Goal: Navigation & Orientation: Find specific page/section

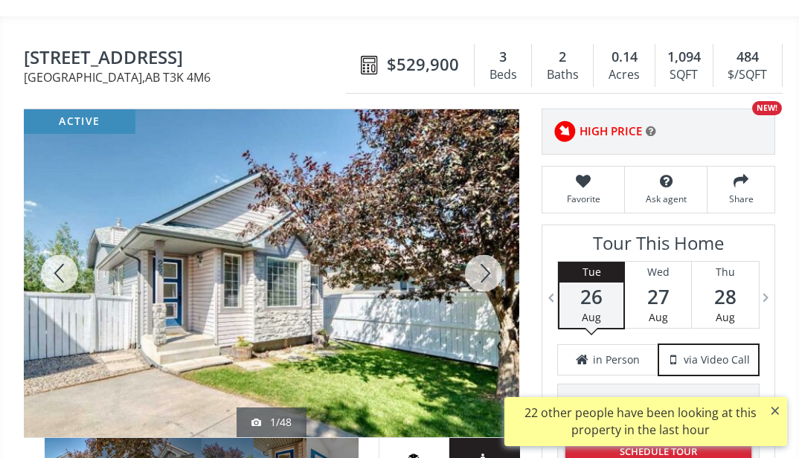
scroll to position [149, 0]
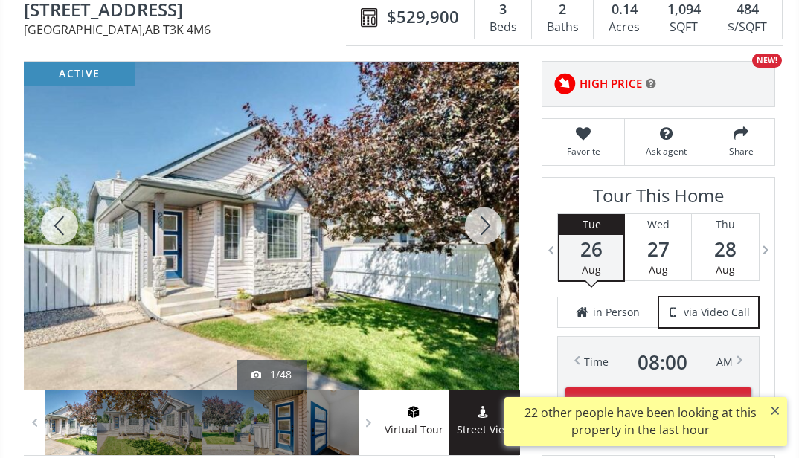
click at [484, 247] on div at bounding box center [483, 226] width 71 height 328
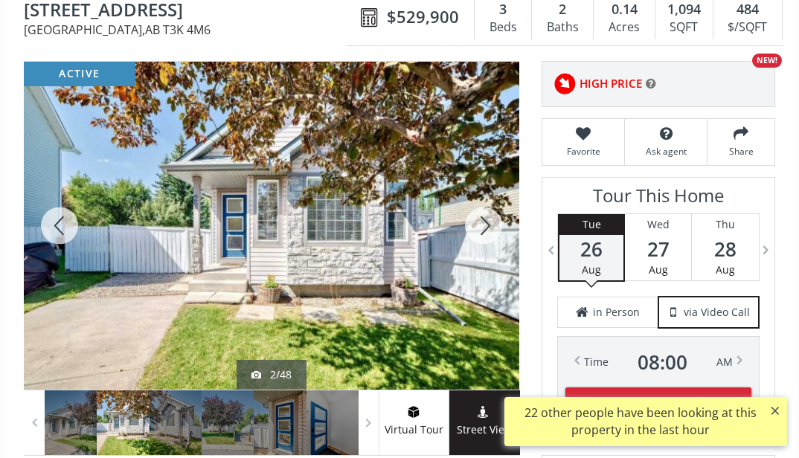
click at [487, 248] on div at bounding box center [483, 226] width 71 height 328
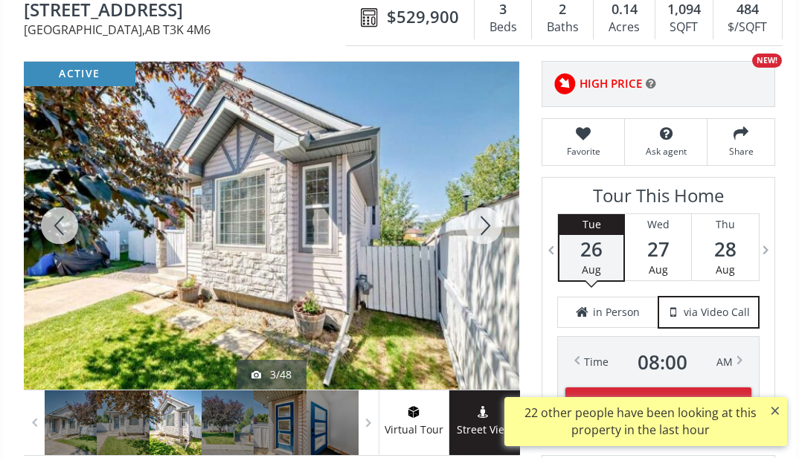
click at [482, 260] on div at bounding box center [483, 226] width 71 height 328
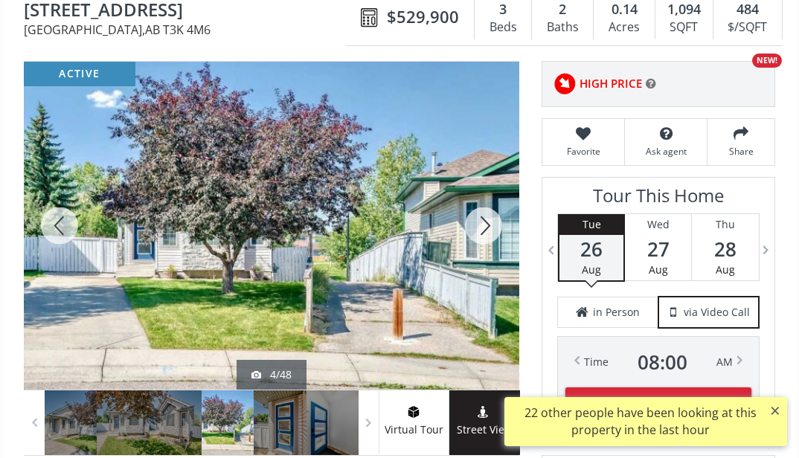
click at [482, 260] on div at bounding box center [483, 226] width 71 height 328
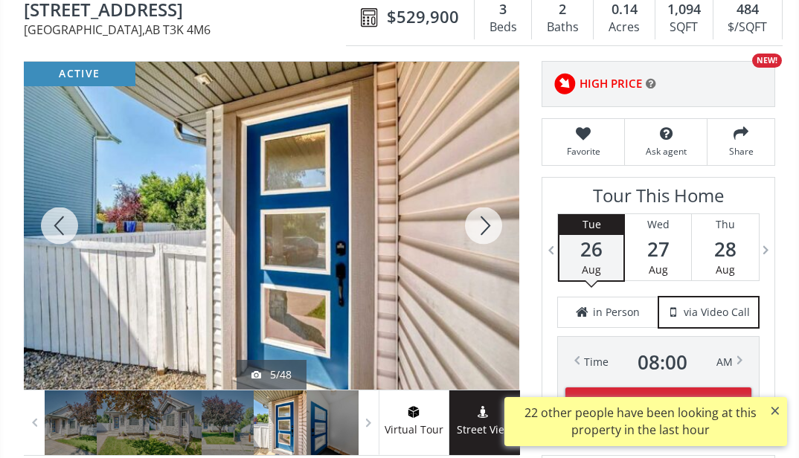
click at [482, 260] on div at bounding box center [483, 226] width 71 height 328
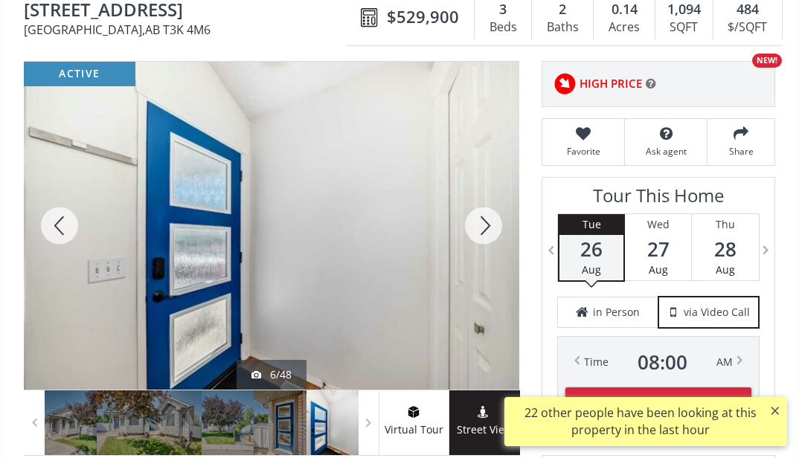
click at [482, 260] on div at bounding box center [483, 226] width 71 height 328
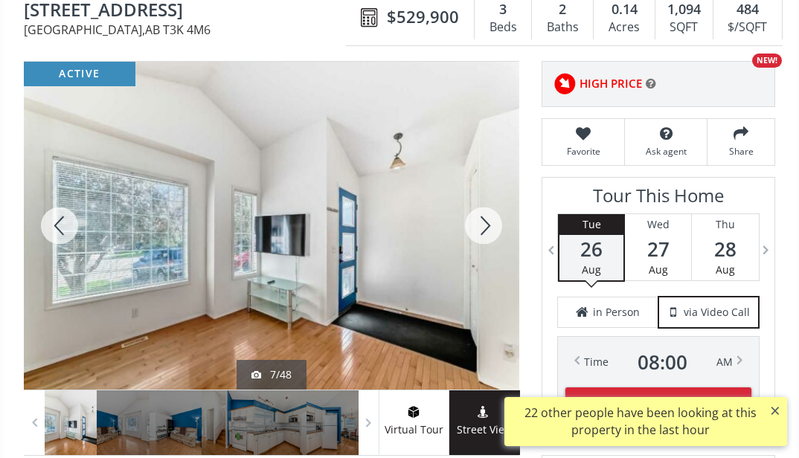
click at [482, 260] on div at bounding box center [483, 226] width 71 height 328
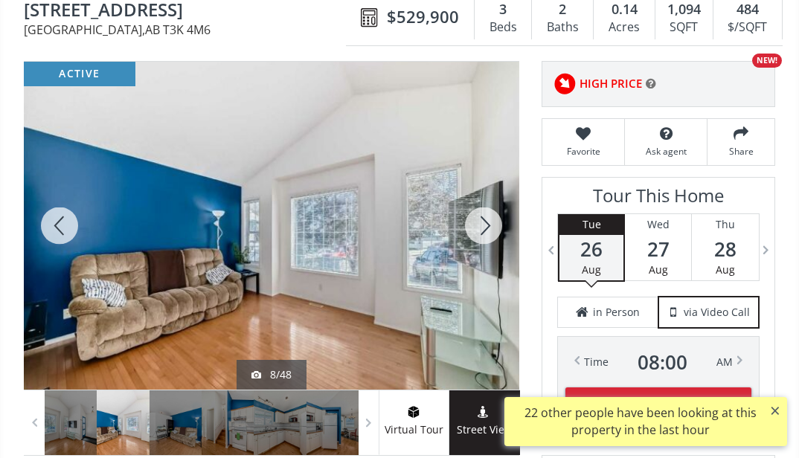
click at [482, 260] on div at bounding box center [483, 226] width 71 height 328
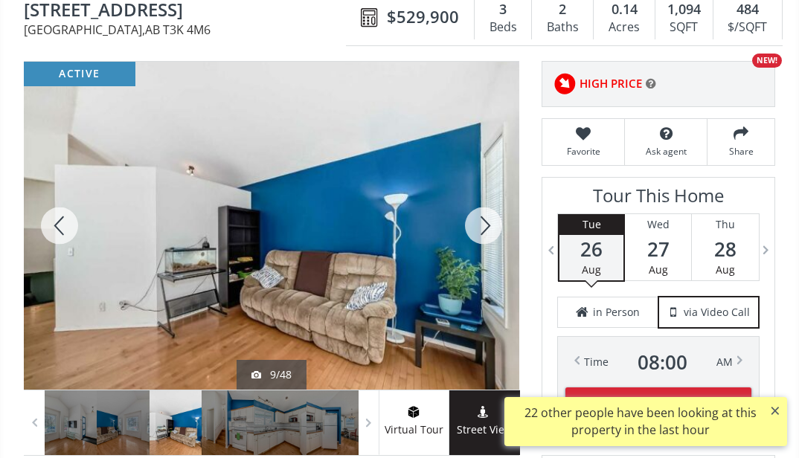
click at [482, 260] on div at bounding box center [483, 226] width 71 height 328
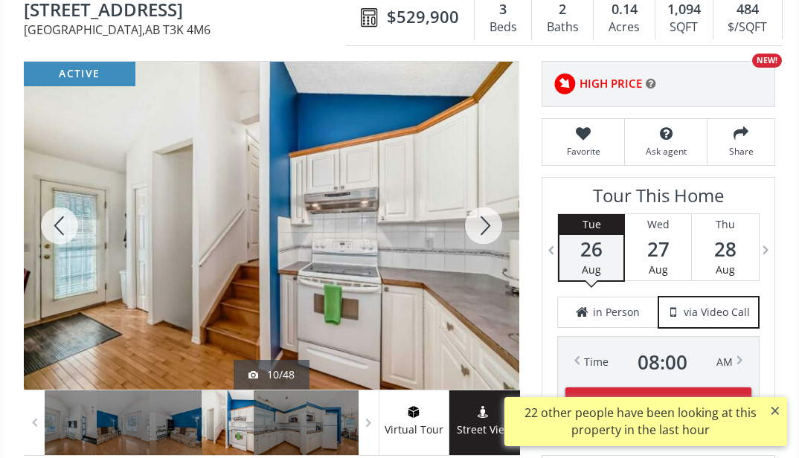
click at [482, 260] on div at bounding box center [483, 226] width 71 height 328
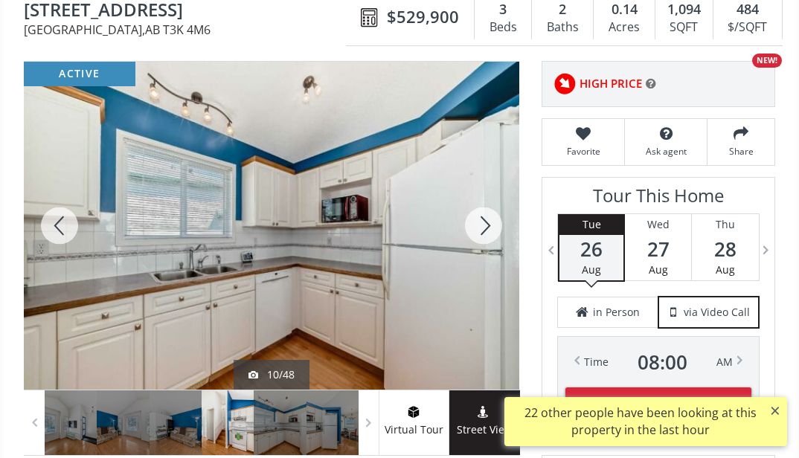
click at [482, 260] on div at bounding box center [483, 226] width 71 height 328
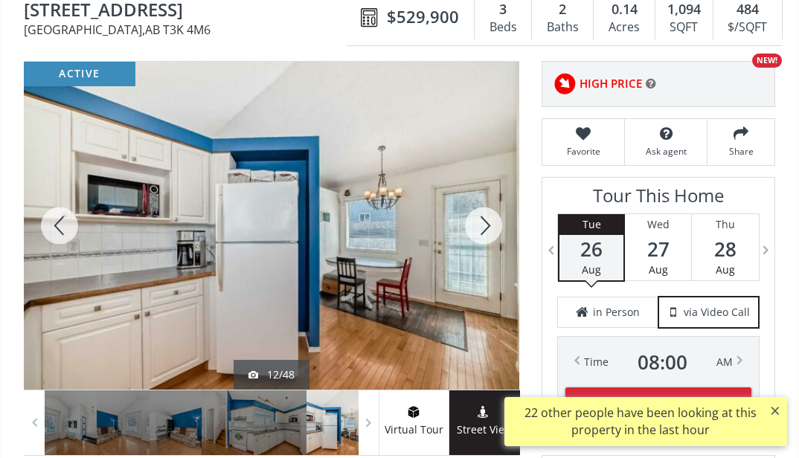
click at [482, 260] on div at bounding box center [483, 226] width 71 height 328
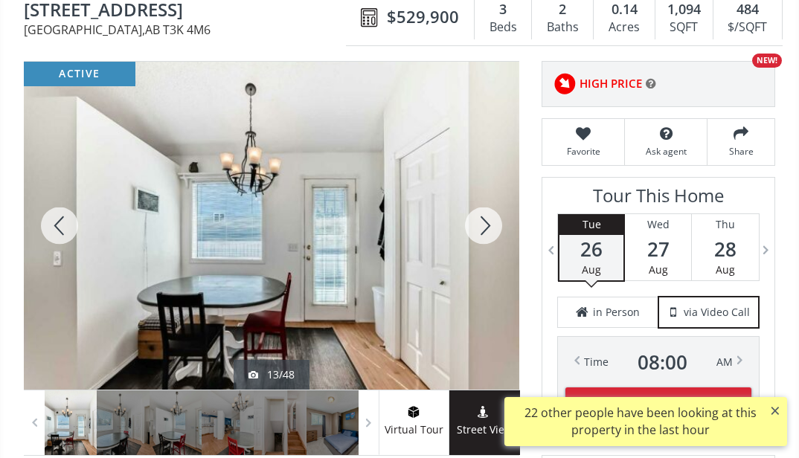
click at [482, 260] on div at bounding box center [483, 226] width 71 height 328
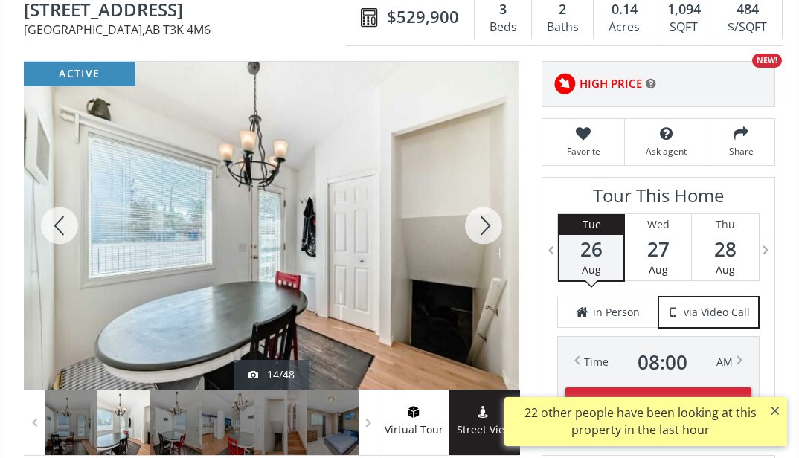
click at [482, 260] on div at bounding box center [483, 226] width 71 height 328
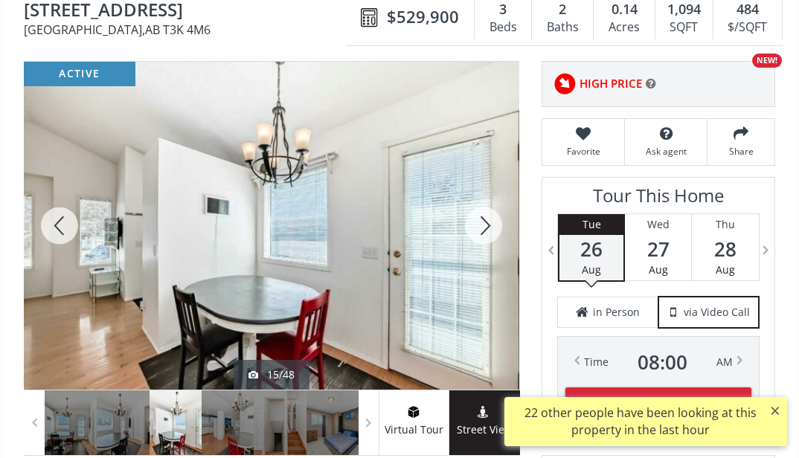
click at [482, 260] on div at bounding box center [483, 226] width 71 height 328
